Goal: Transaction & Acquisition: Purchase product/service

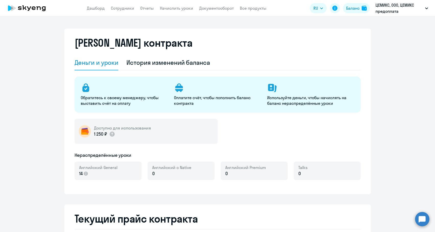
select select "english_adult_not_native_speaker"
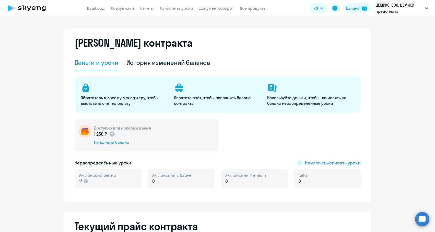
click at [111, 145] on div "Доступно для использования 1 250 ₽ Пополнить баланс" at bounding box center [146, 135] width 143 height 33
click at [111, 145] on div "Пополнить баланс" at bounding box center [122, 143] width 57 height 6
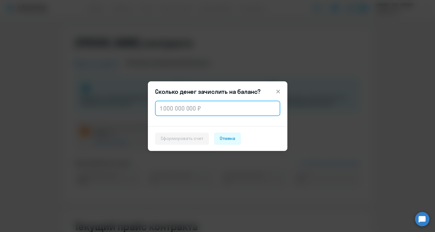
click at [161, 109] on input "text" at bounding box center [217, 108] width 125 height 15
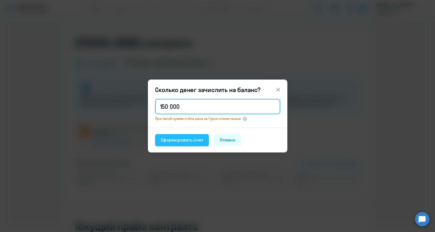
type input "150 000"
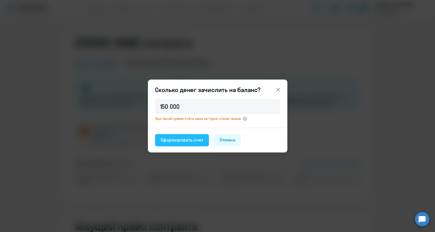
click at [185, 136] on button "Сформировать счет" at bounding box center [182, 140] width 54 height 12
